Goal: Transaction & Acquisition: Book appointment/travel/reservation

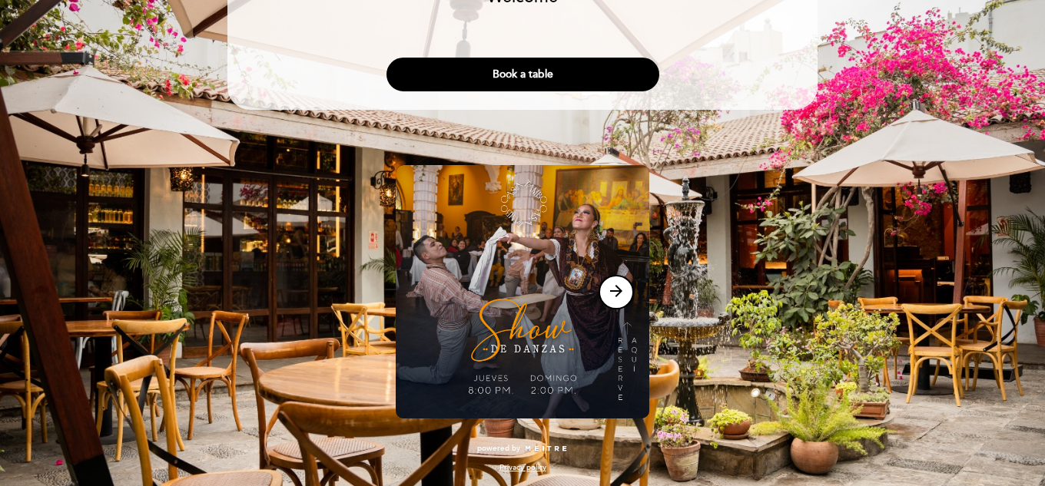
scroll to position [96, 0]
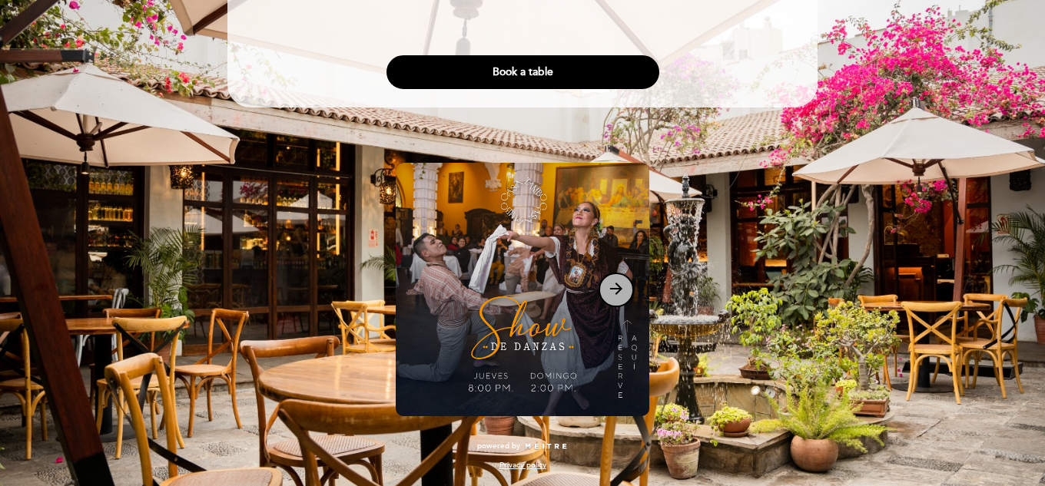
click at [617, 294] on icon "arrow_forward" at bounding box center [616, 289] width 18 height 18
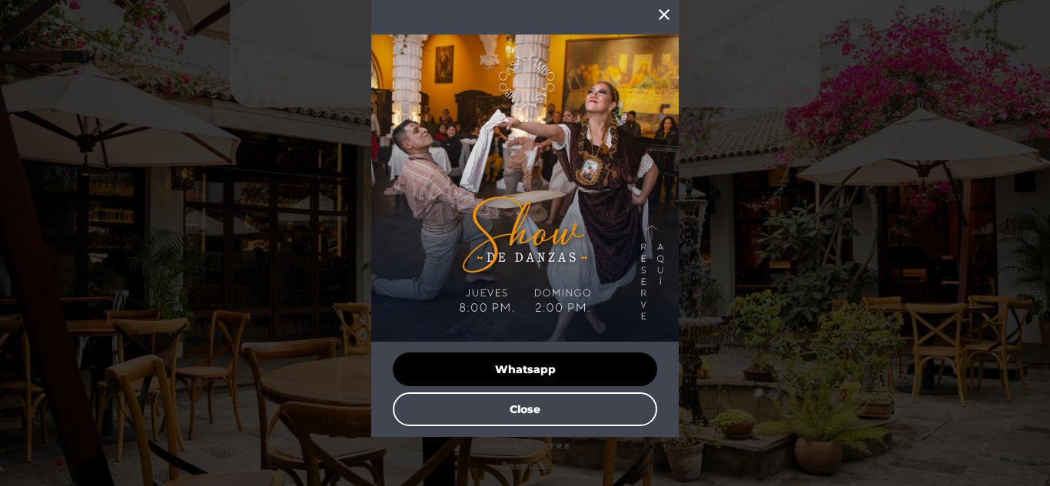
click at [662, 18] on icon "close" at bounding box center [664, 14] width 18 height 18
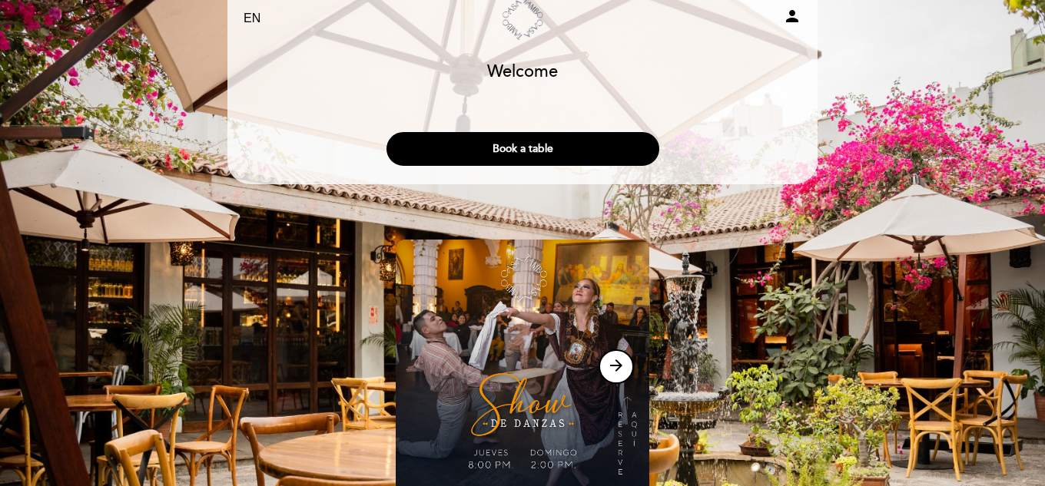
scroll to position [0, 0]
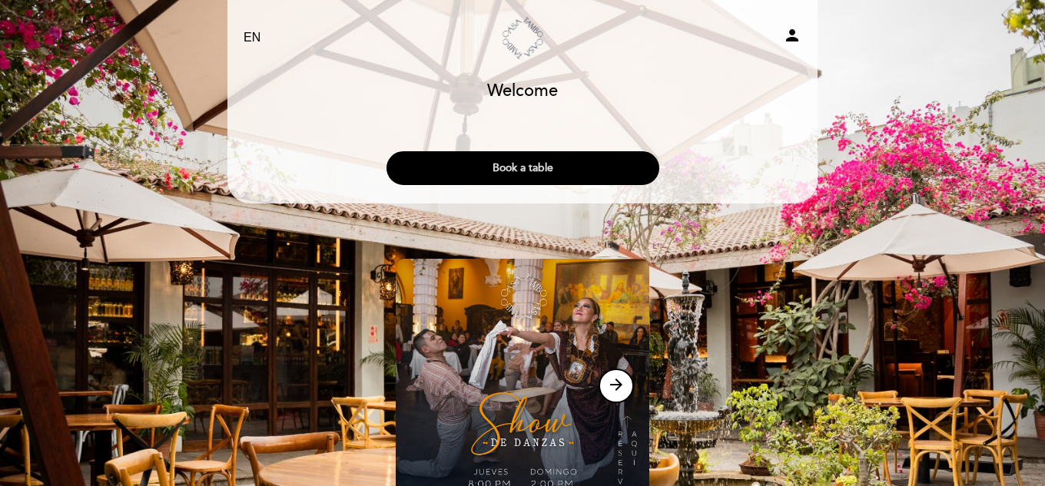
click at [514, 168] on button "Book a table" at bounding box center [523, 168] width 273 height 34
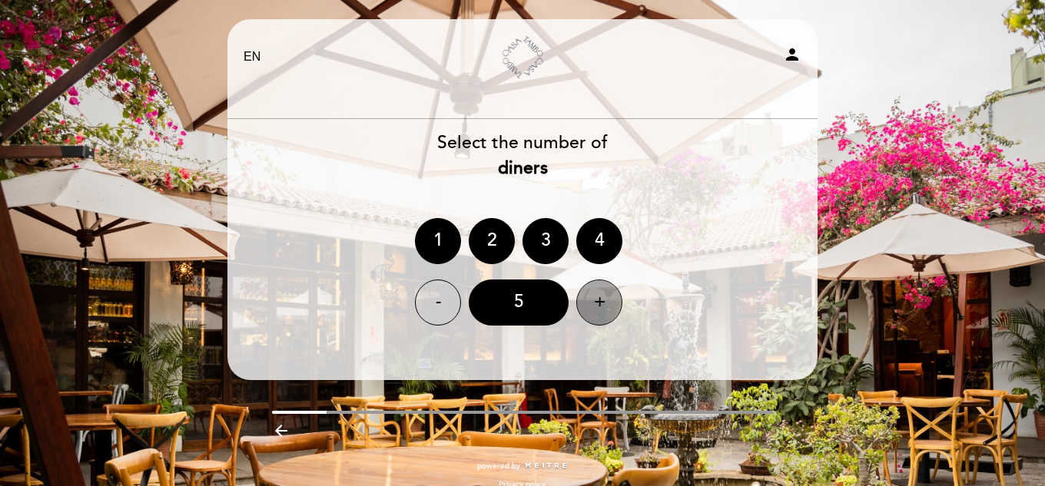
click at [606, 300] on div "+" at bounding box center [599, 303] width 46 height 46
click at [604, 303] on div "+" at bounding box center [599, 303] width 46 height 46
click at [514, 312] on div "8" at bounding box center [519, 303] width 100 height 46
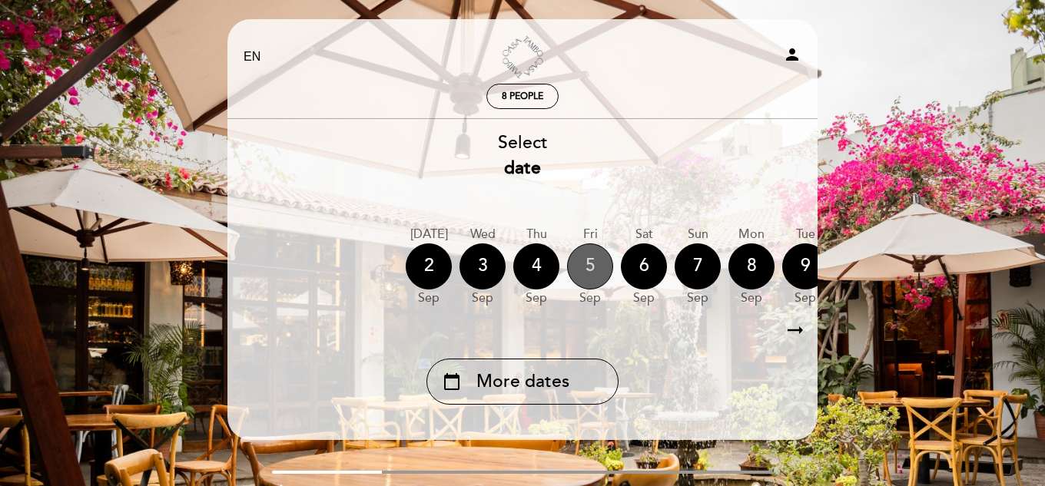
click at [589, 274] on div "5" at bounding box center [590, 267] width 46 height 46
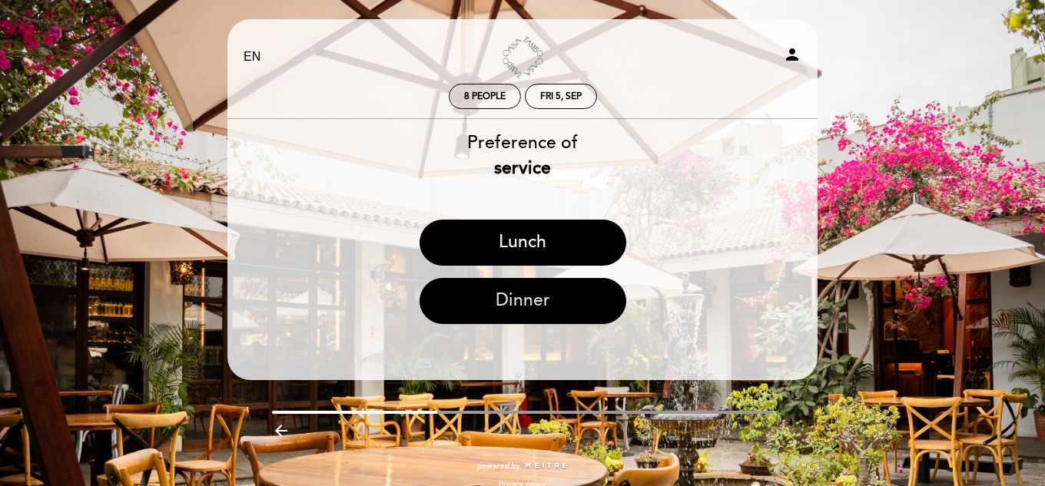
click at [566, 297] on button "Dinner" at bounding box center [523, 301] width 207 height 46
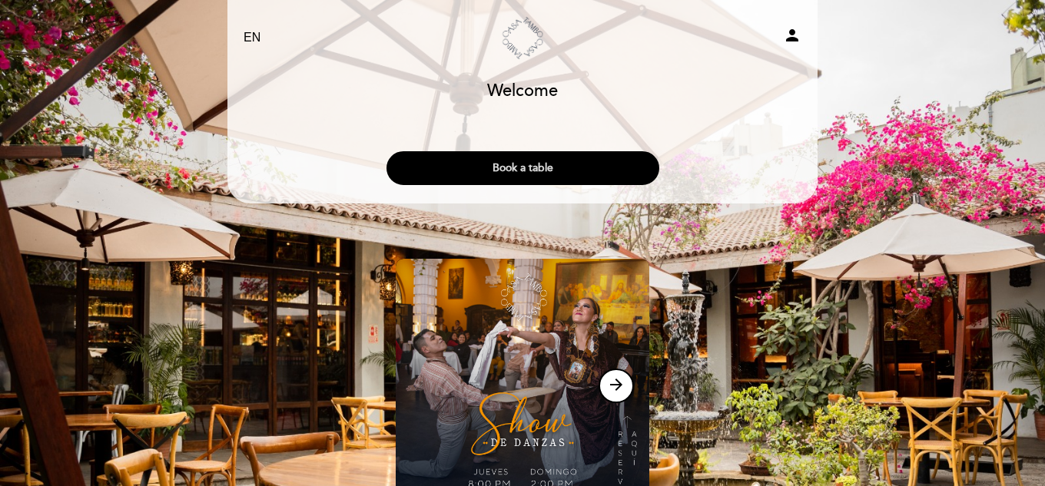
click at [577, 175] on button "Book a table" at bounding box center [523, 168] width 273 height 34
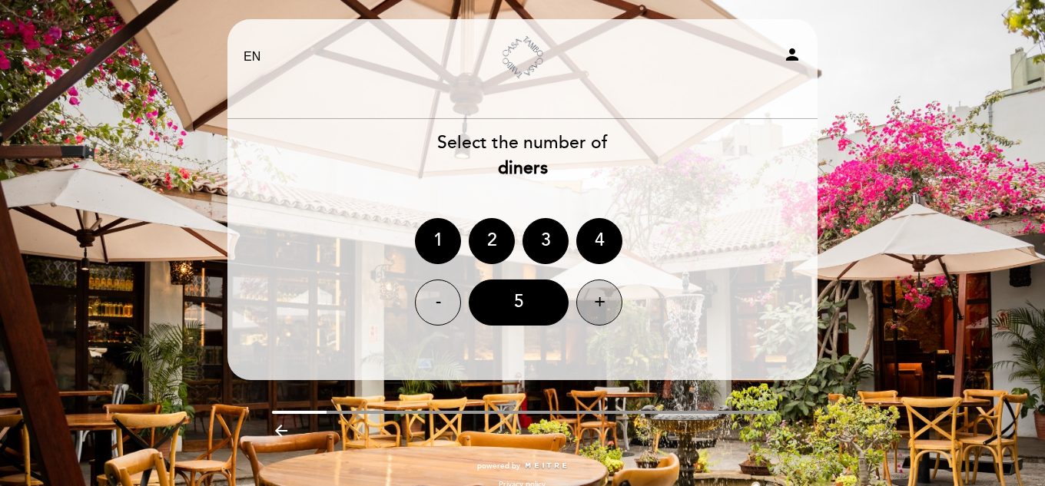
click at [595, 306] on div "+" at bounding box center [599, 303] width 46 height 46
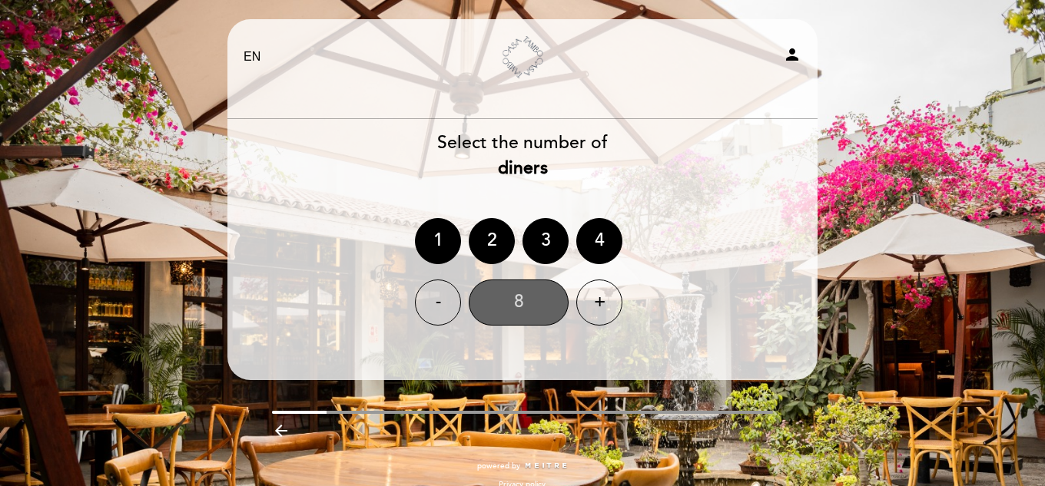
click at [512, 299] on div "8" at bounding box center [519, 303] width 100 height 46
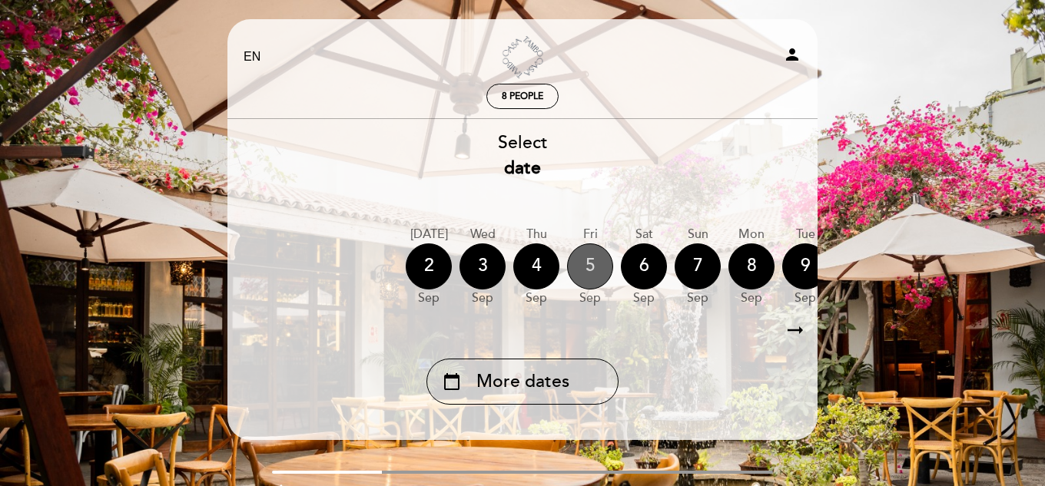
click at [587, 257] on div "5" at bounding box center [590, 267] width 46 height 46
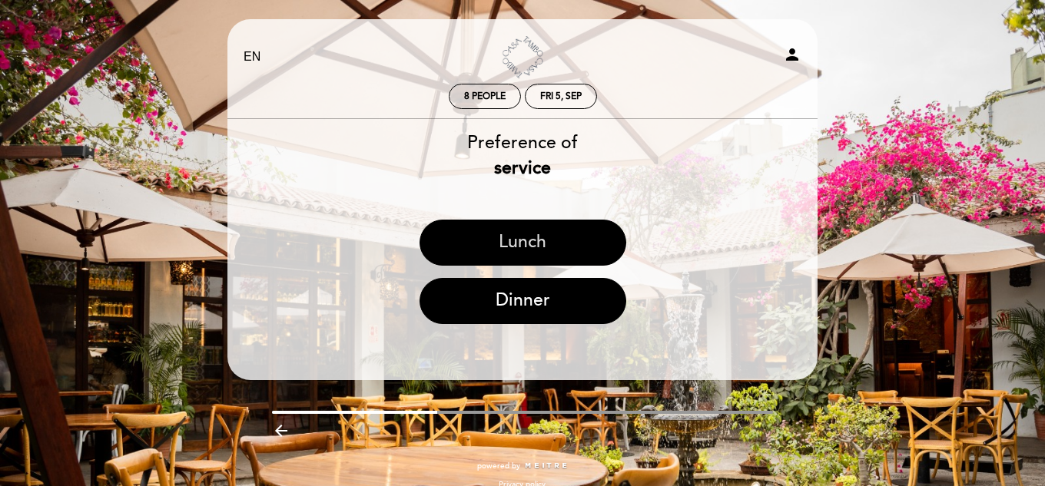
click at [532, 247] on button "Lunch" at bounding box center [523, 243] width 207 height 46
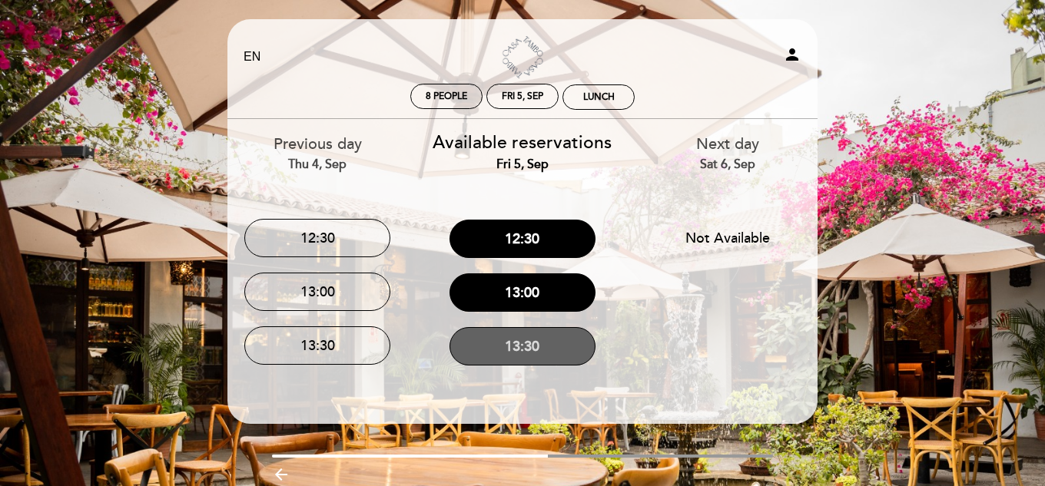
click at [531, 350] on button "13:30" at bounding box center [523, 346] width 146 height 38
